Goal: Information Seeking & Learning: Learn about a topic

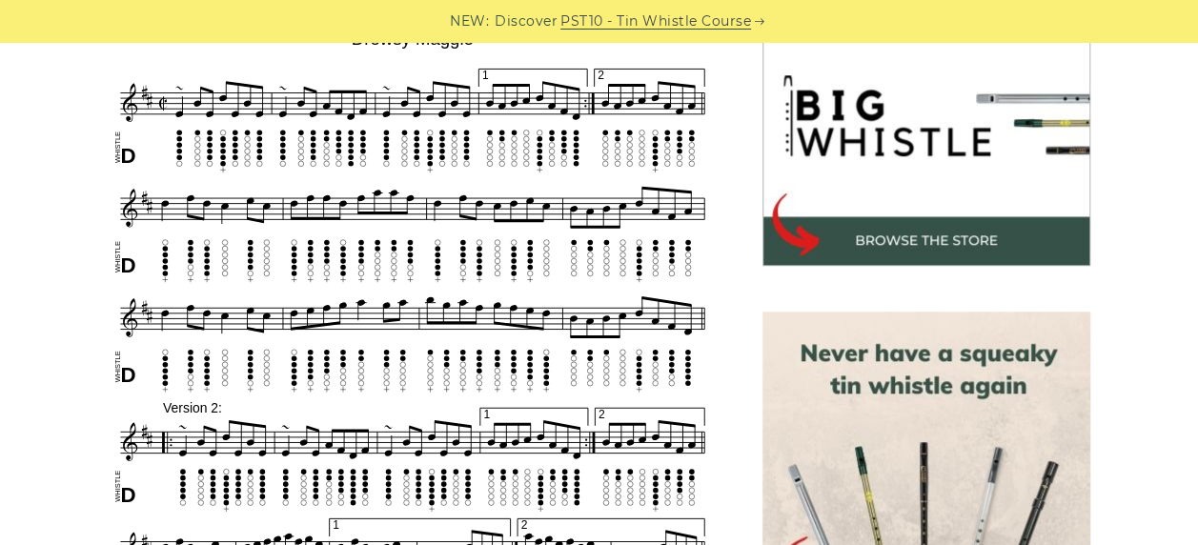
scroll to position [604, 0]
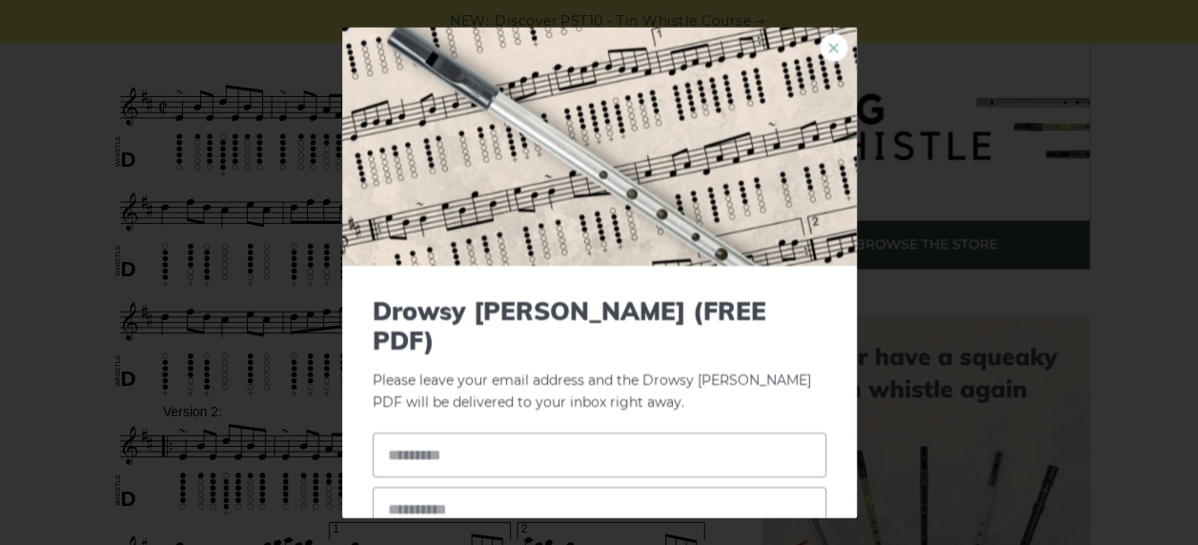
drag, startPoint x: 450, startPoint y: 190, endPoint x: 816, endPoint y: 49, distance: 392.3
click at [820, 49] on link "×" at bounding box center [834, 47] width 29 height 29
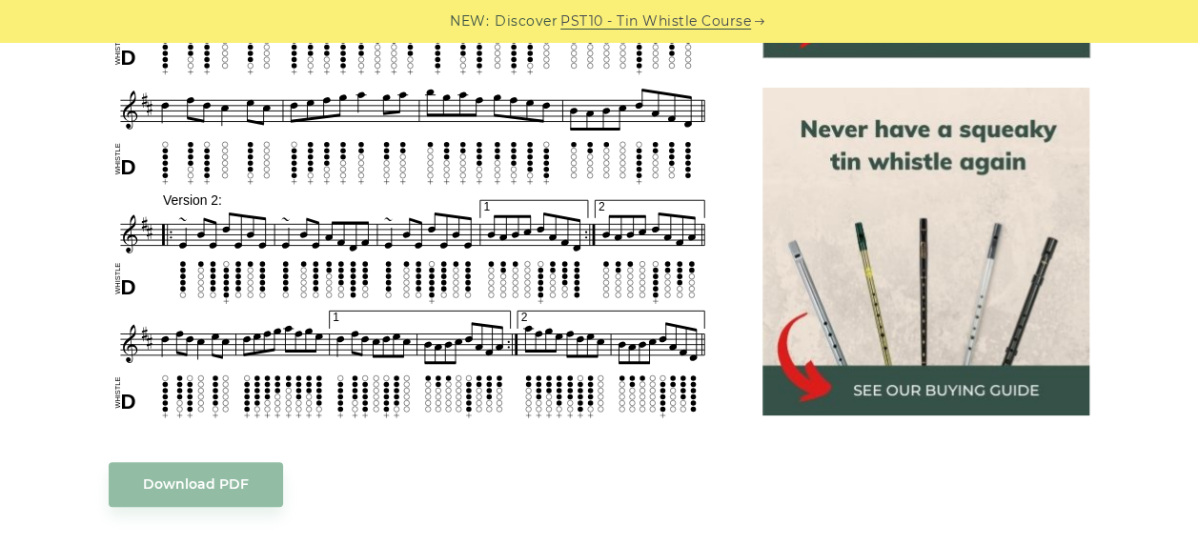
scroll to position [839, 0]
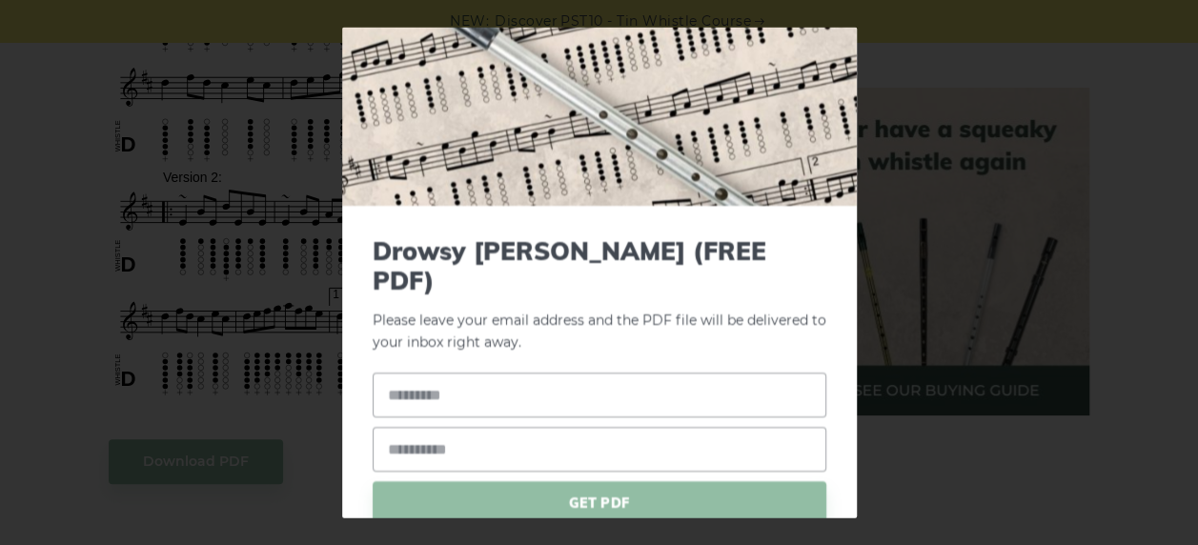
scroll to position [0, 0]
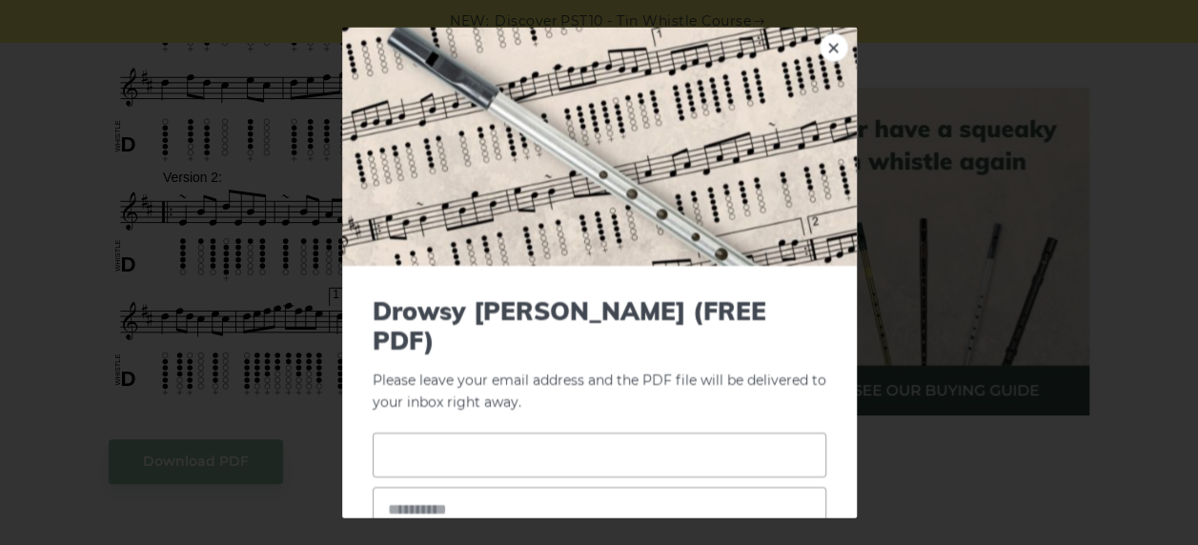
click at [469, 432] on input "text" at bounding box center [600, 454] width 454 height 45
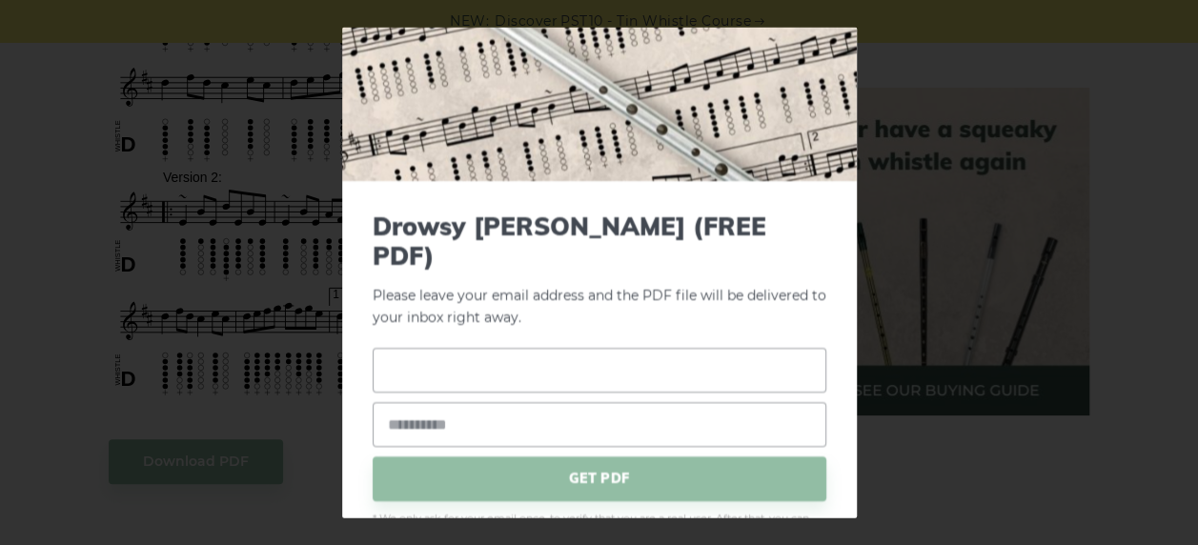
scroll to position [86, 0]
click at [422, 351] on input "text" at bounding box center [600, 368] width 454 height 45
click at [68, 173] on div "× Drowsy Maggie (FREE PDF) Please leave your email address and the PDF file wil…" at bounding box center [599, 272] width 1198 height 545
click at [525, 346] on input "text" at bounding box center [600, 368] width 454 height 45
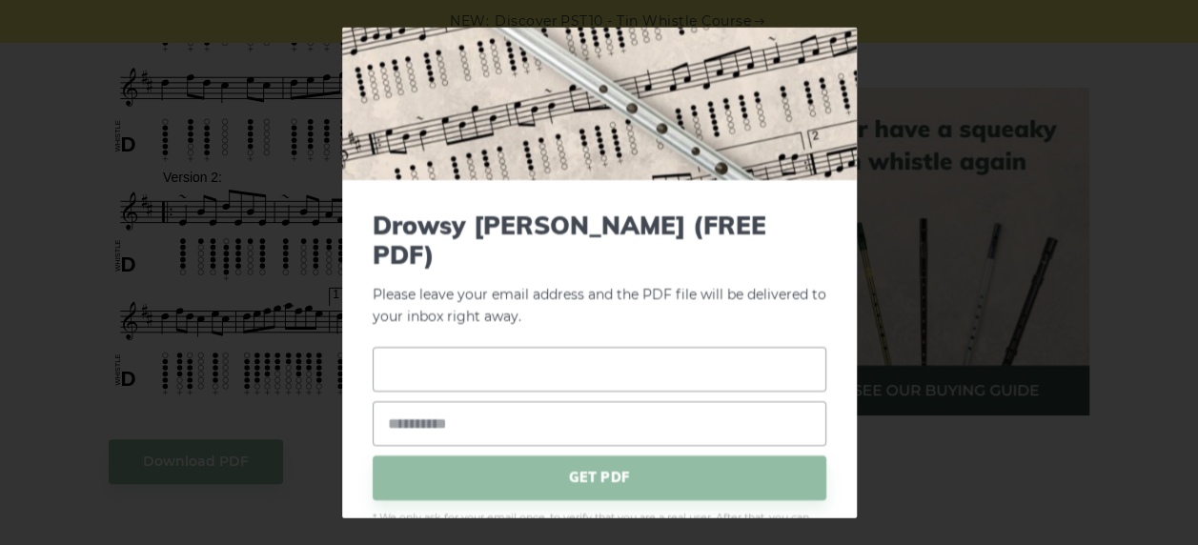
type input "*"
click at [525, 346] on input "*" at bounding box center [600, 368] width 454 height 45
type input "**"
click at [512, 400] on input "email" at bounding box center [600, 422] width 454 height 45
type input "**********"
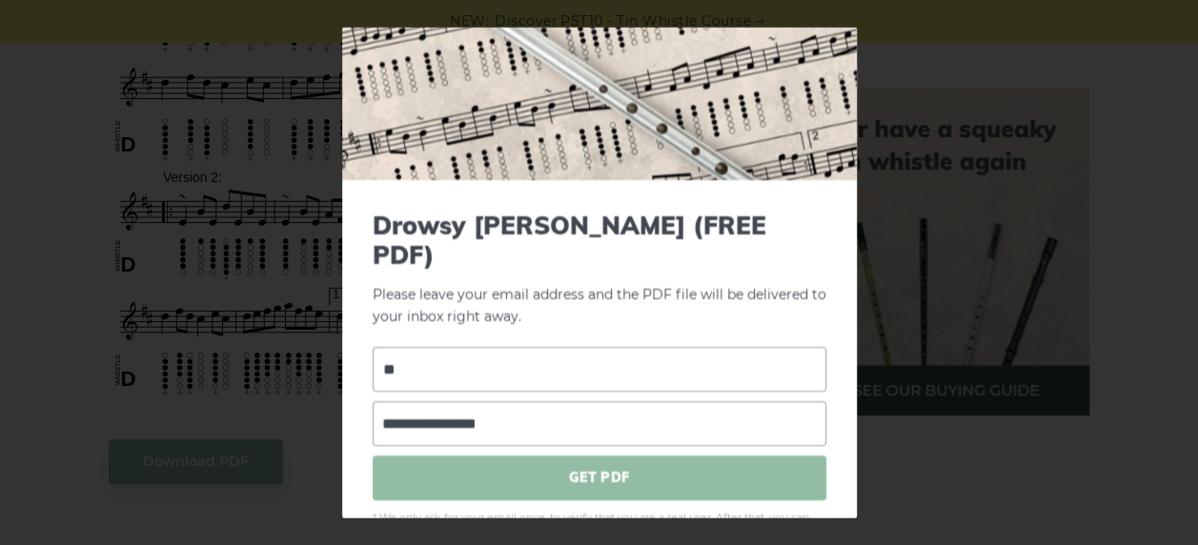
click at [578, 455] on span "GET PDF" at bounding box center [600, 477] width 454 height 45
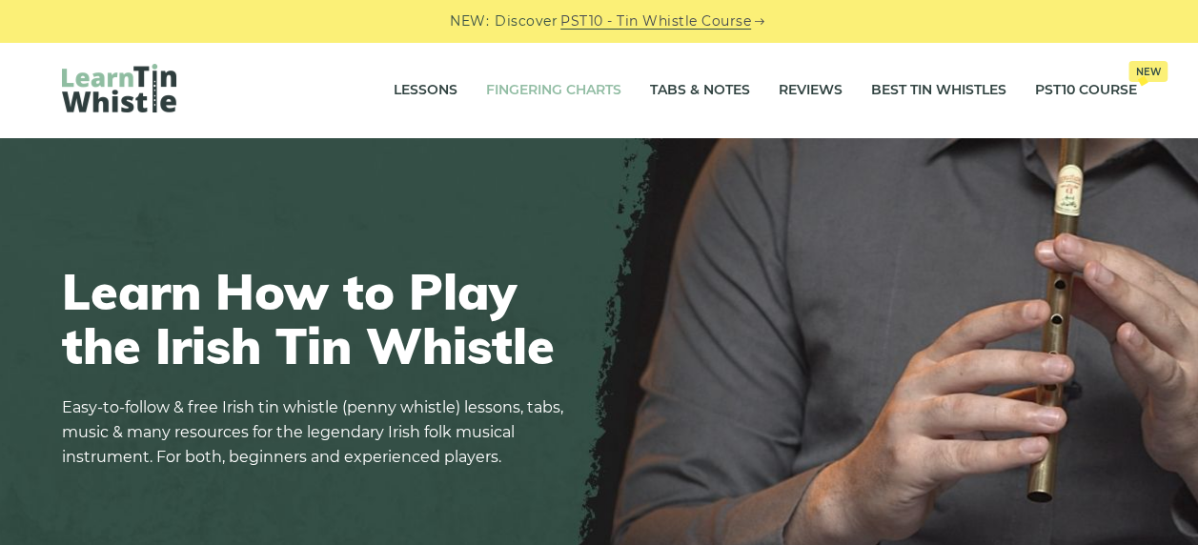
click at [568, 87] on link "Fingering Charts" at bounding box center [553, 91] width 135 height 48
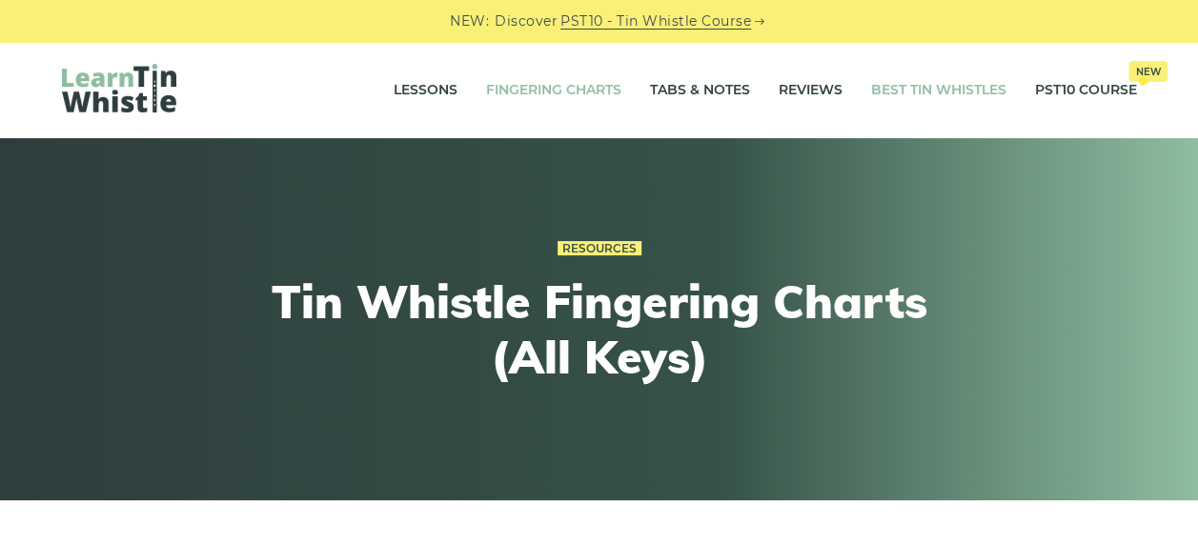
click at [918, 92] on link "Best Tin Whistles" at bounding box center [938, 91] width 135 height 48
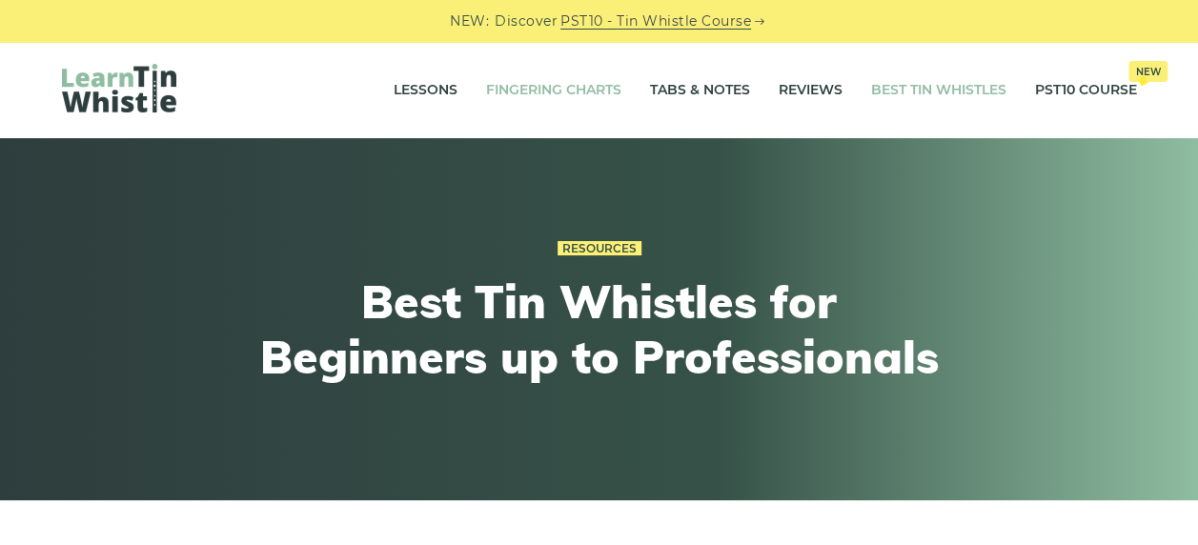
click at [557, 88] on link "Fingering Charts" at bounding box center [553, 91] width 135 height 48
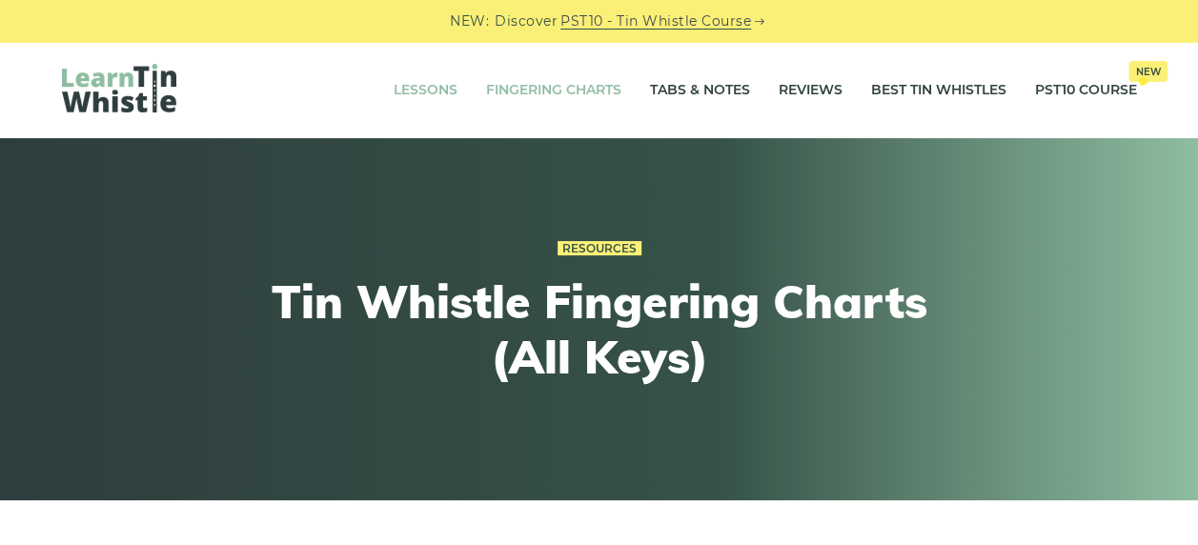
click at [435, 90] on link "Lessons" at bounding box center [426, 91] width 64 height 48
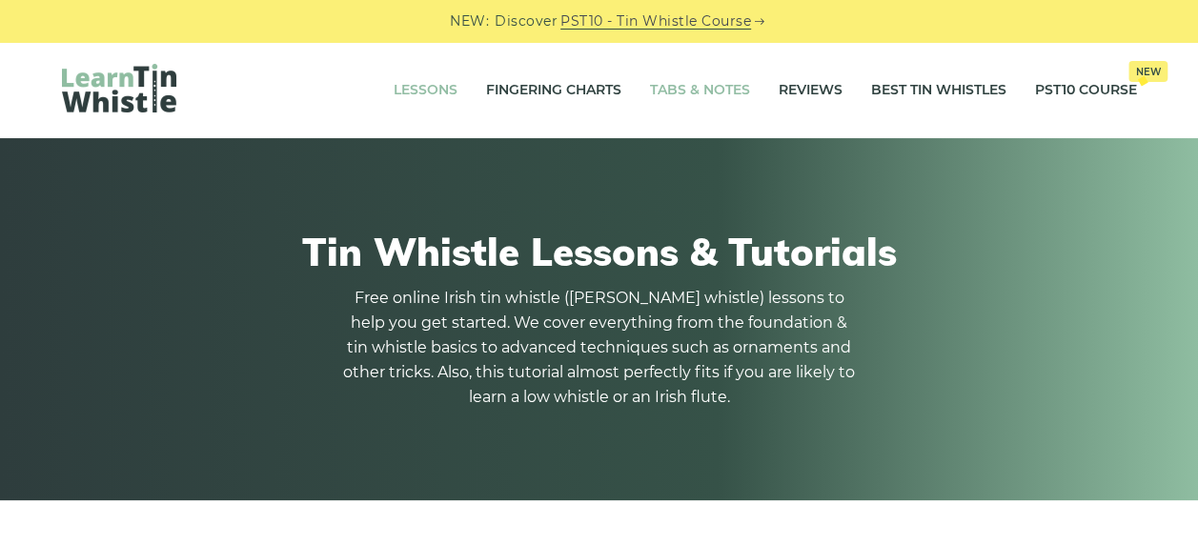
click at [683, 84] on link "Tabs & Notes" at bounding box center [700, 91] width 100 height 48
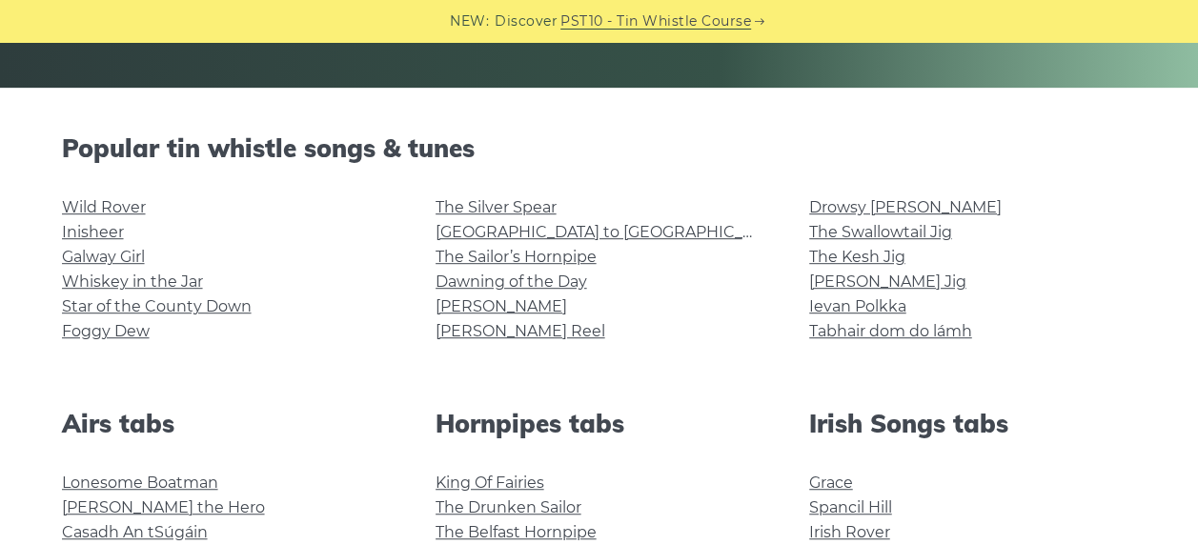
scroll to position [65, 0]
